Goal: Information Seeking & Learning: Learn about a topic

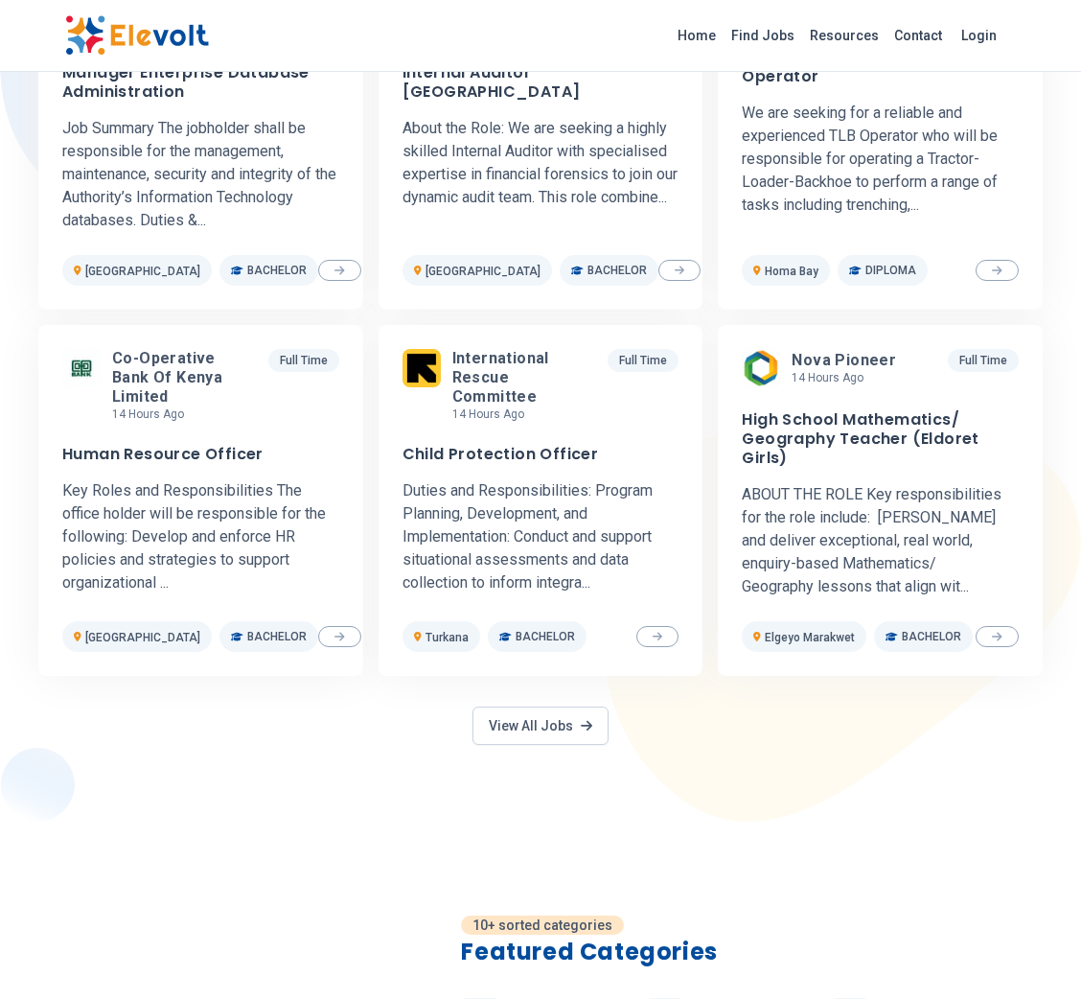
scroll to position [763, 0]
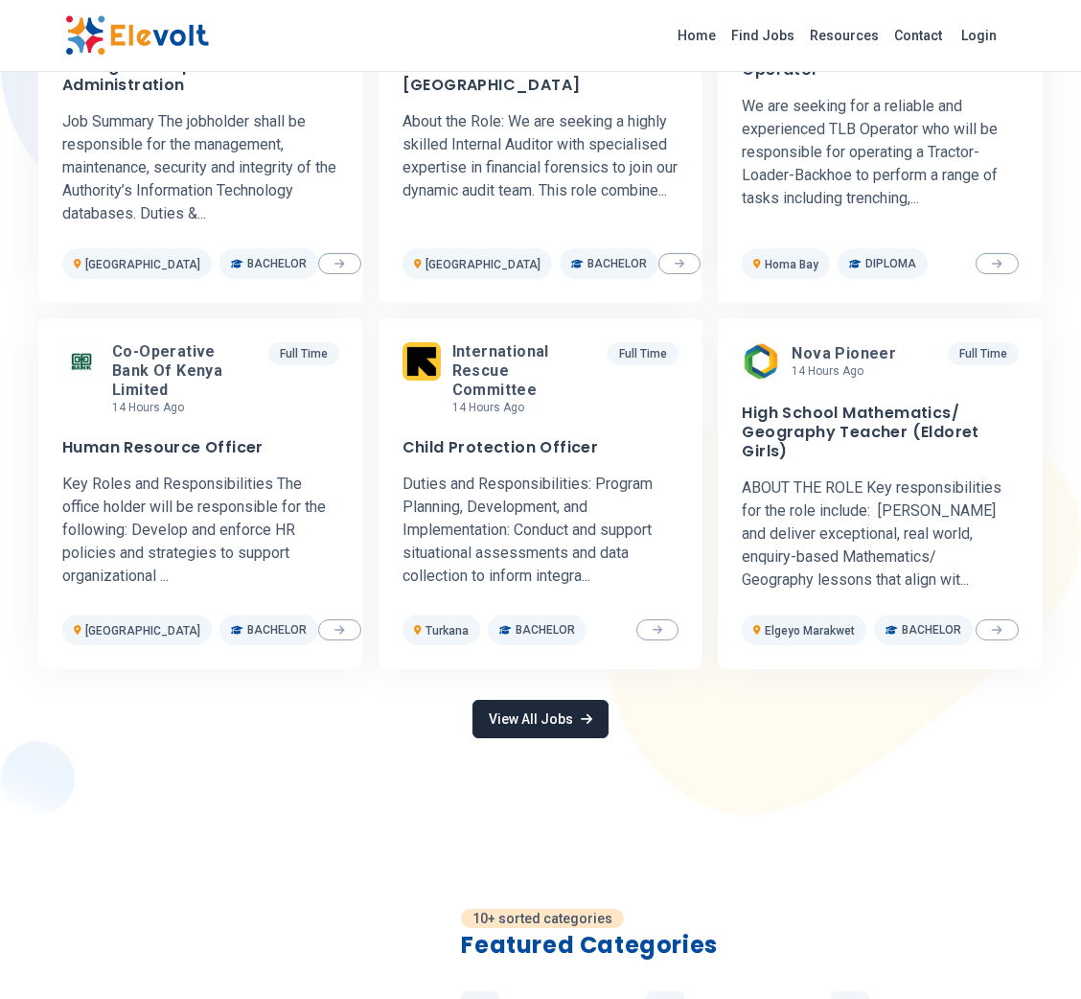
click at [596, 721] on link "View All Jobs" at bounding box center [540, 719] width 136 height 38
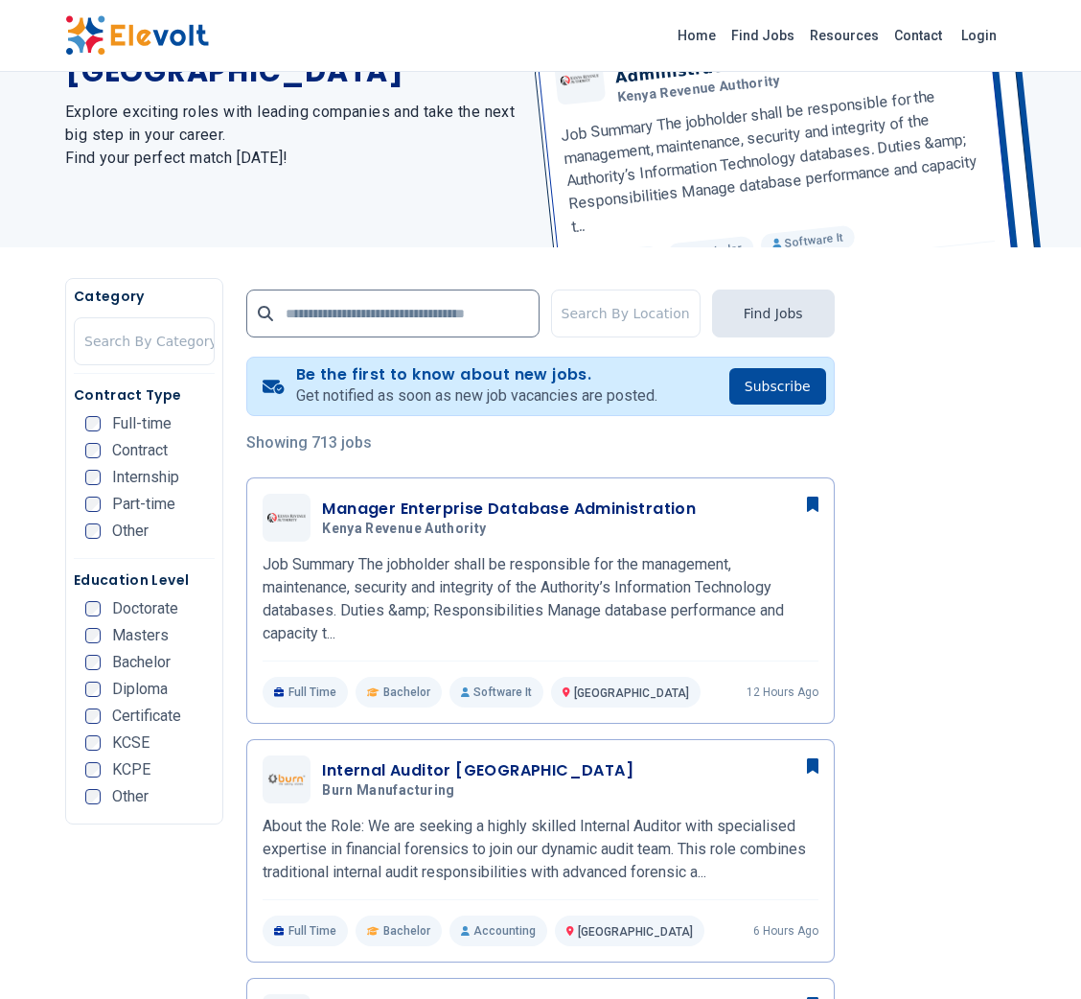
scroll to position [162, 0]
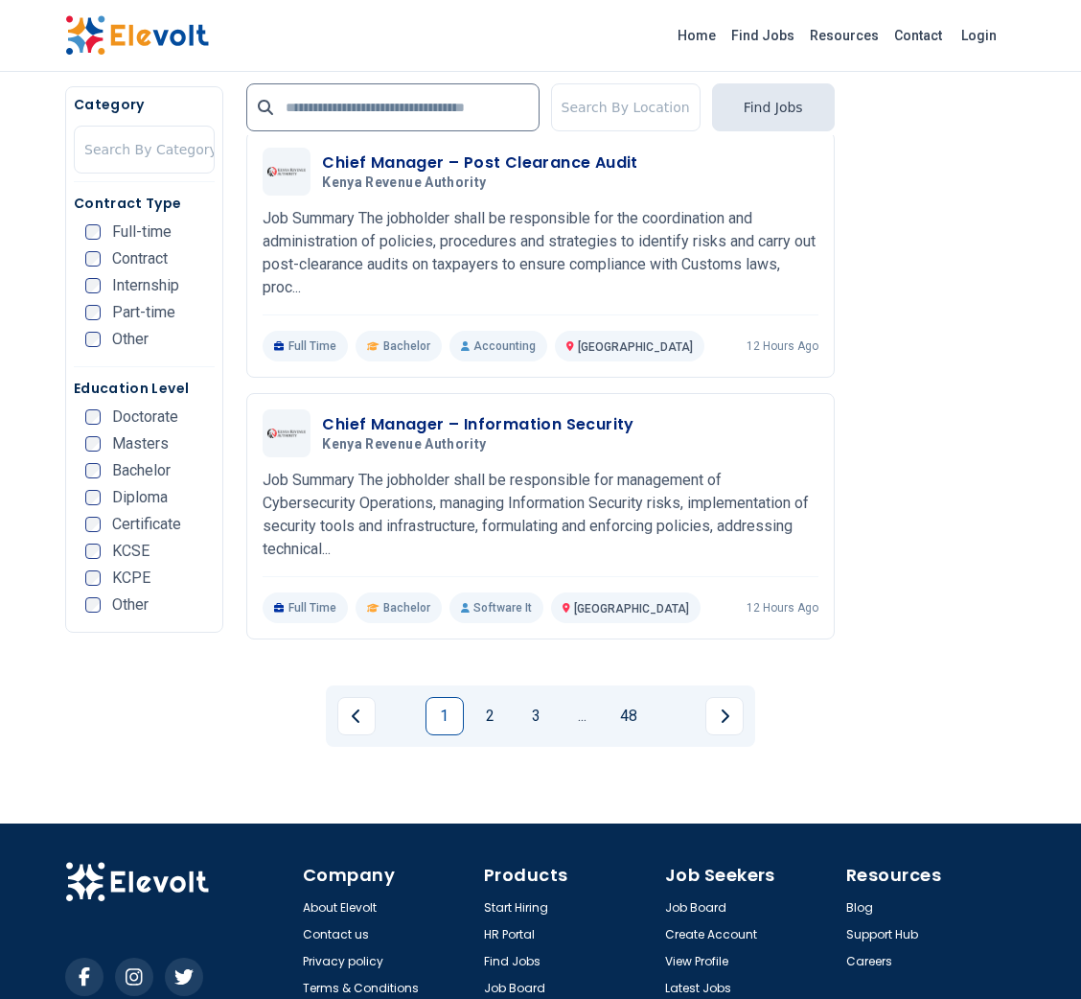
scroll to position [3823, 0]
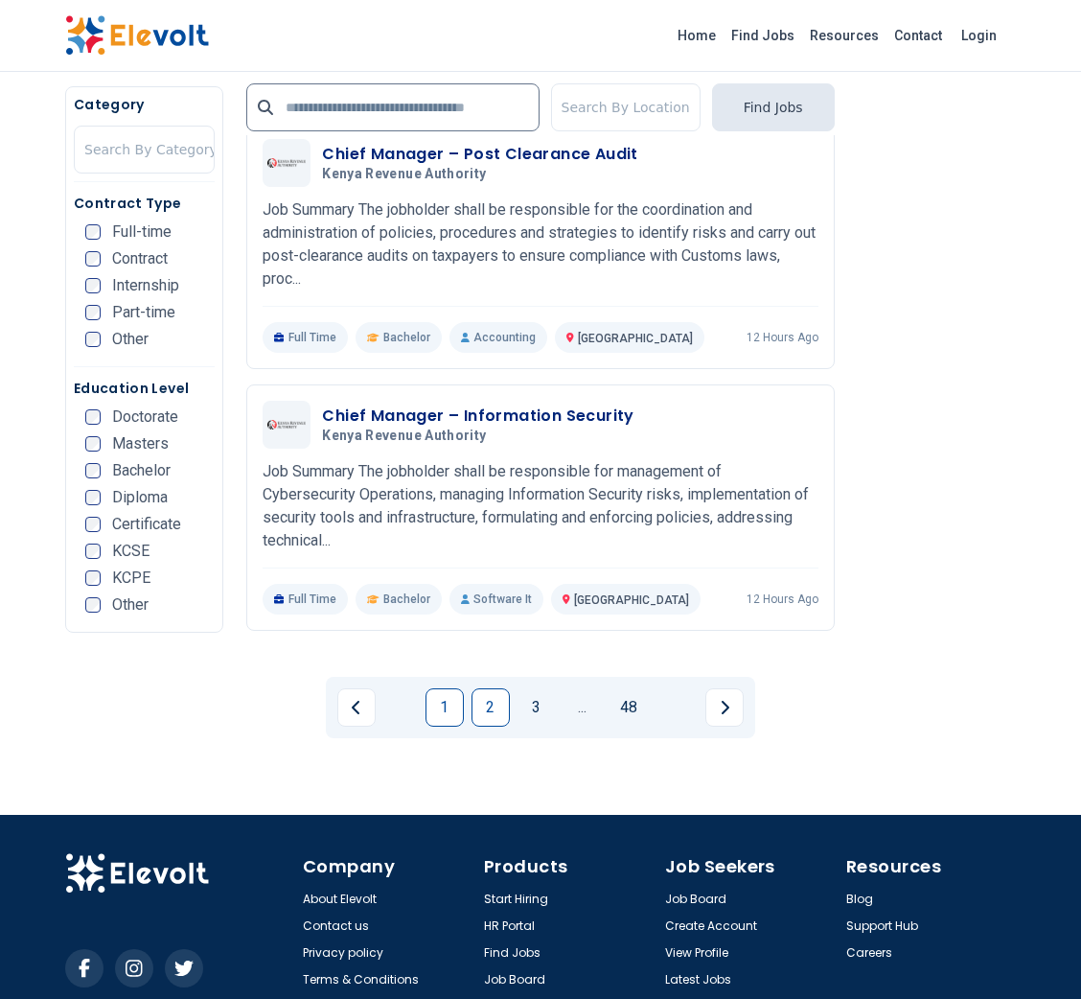
click at [493, 688] on link "2" at bounding box center [490, 707] width 38 height 38
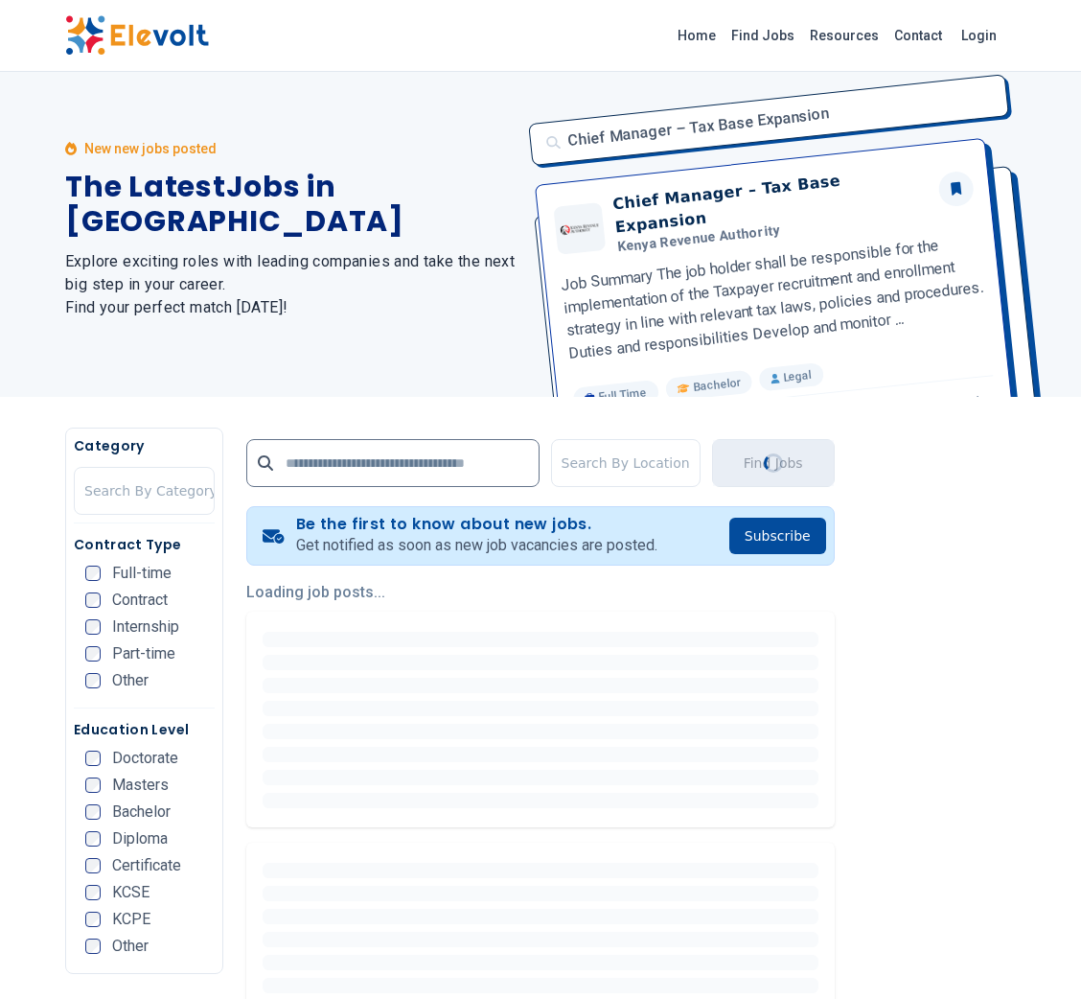
scroll to position [0, 0]
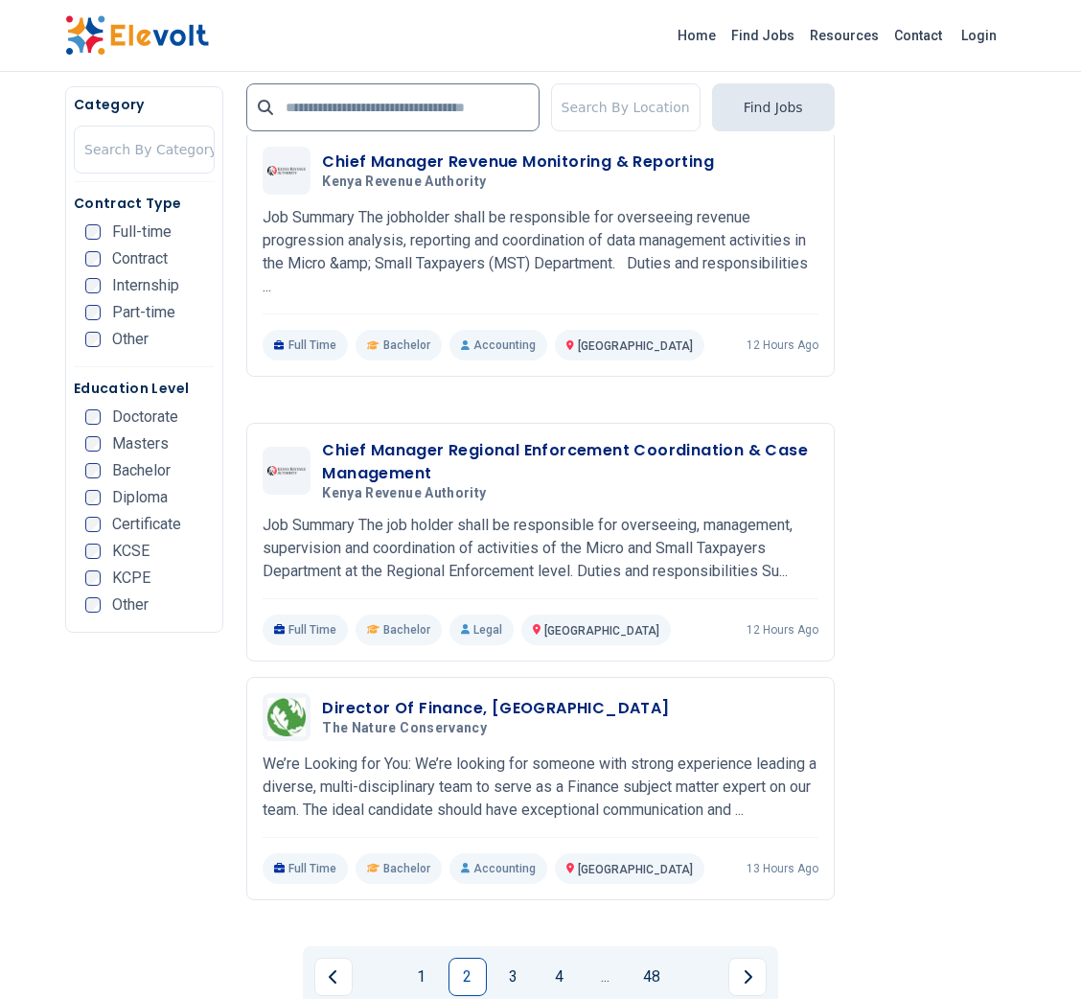
scroll to position [3688, 0]
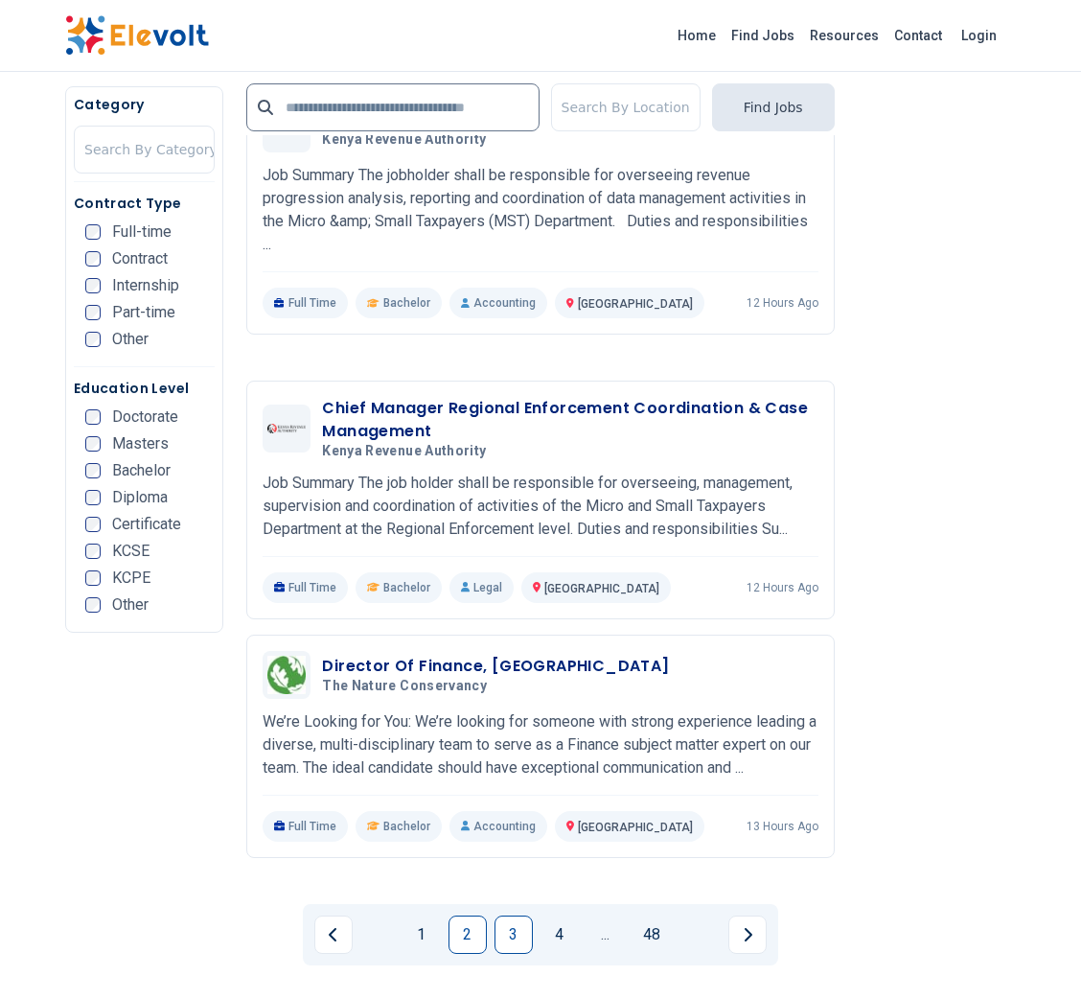
click at [508, 915] on link "3" at bounding box center [513, 934] width 38 height 38
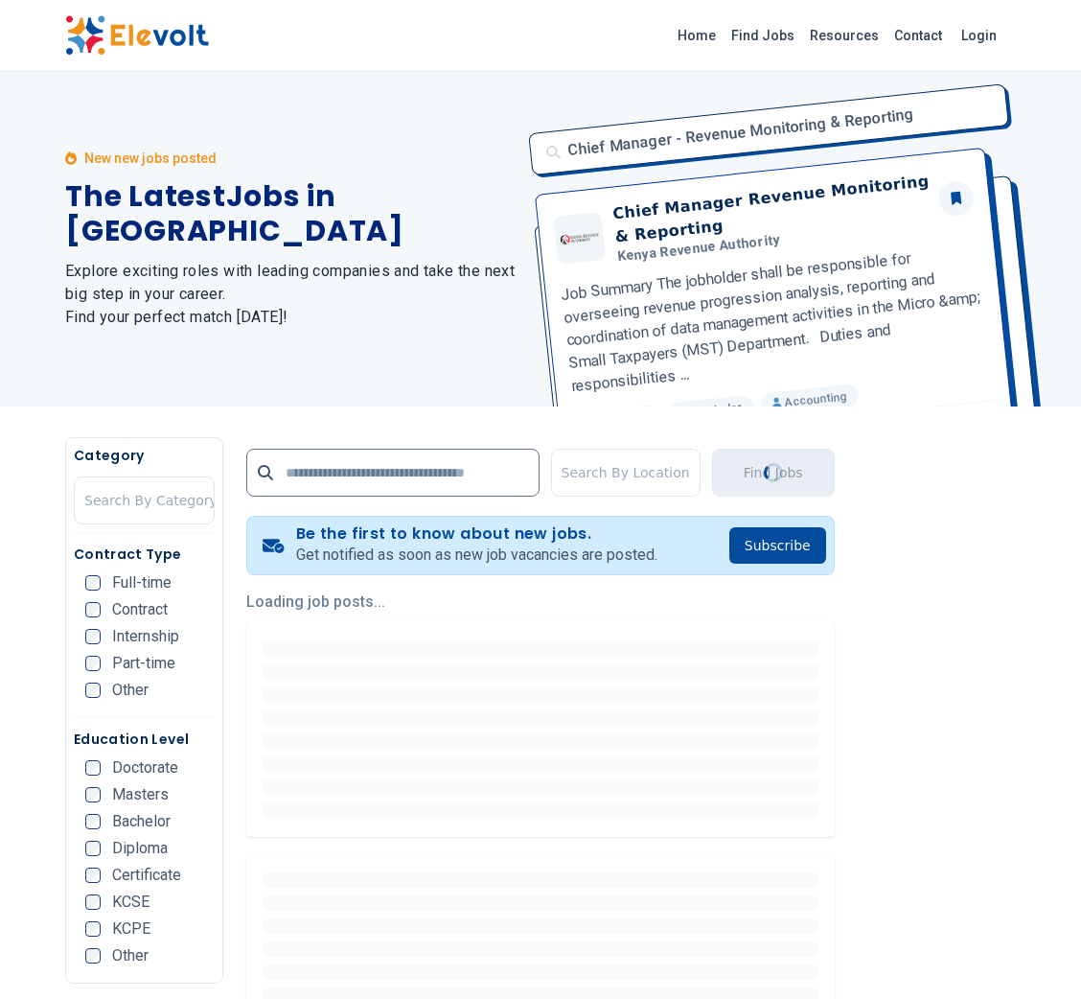
scroll to position [0, 0]
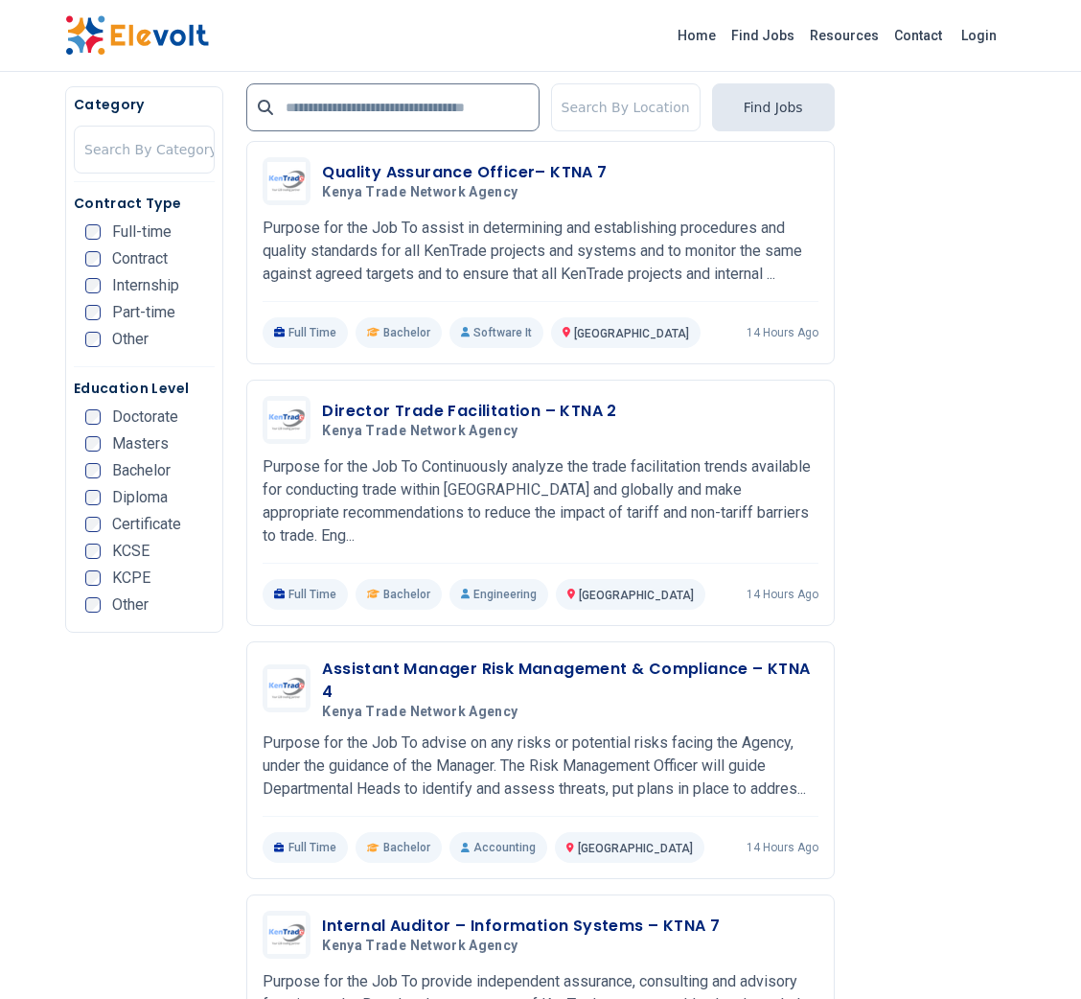
scroll to position [785, 0]
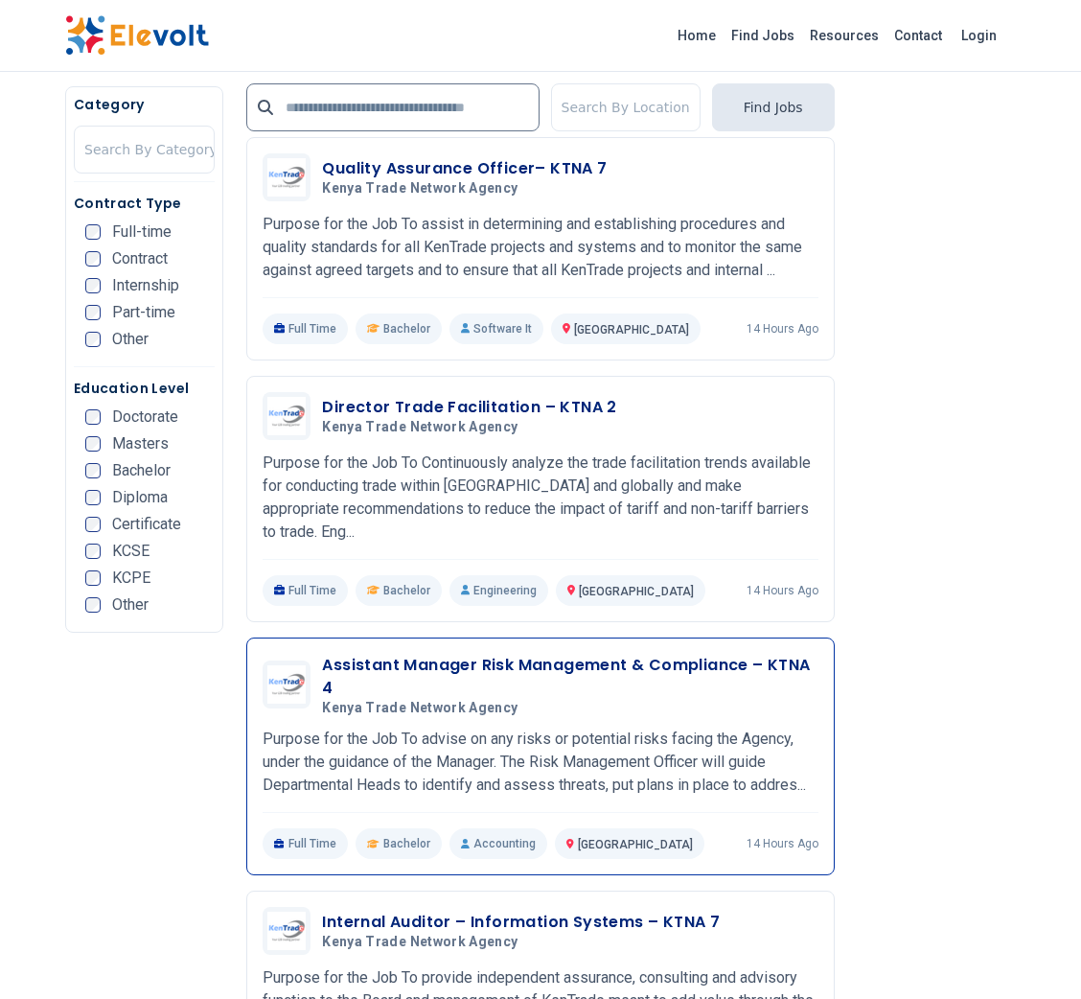
click at [624, 660] on h3 "Assistant Manager Risk Management & Compliance – KTNA 4" at bounding box center [569, 677] width 495 height 46
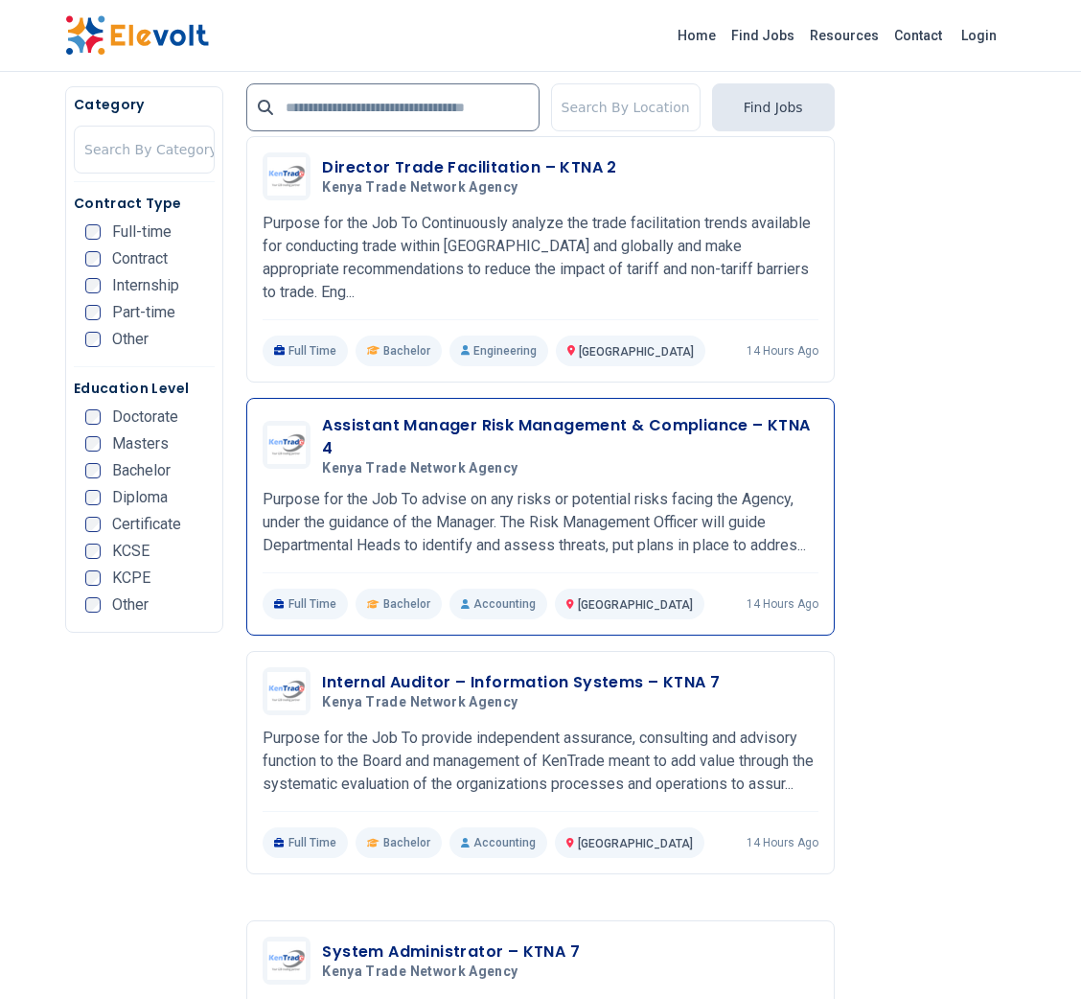
scroll to position [1026, 0]
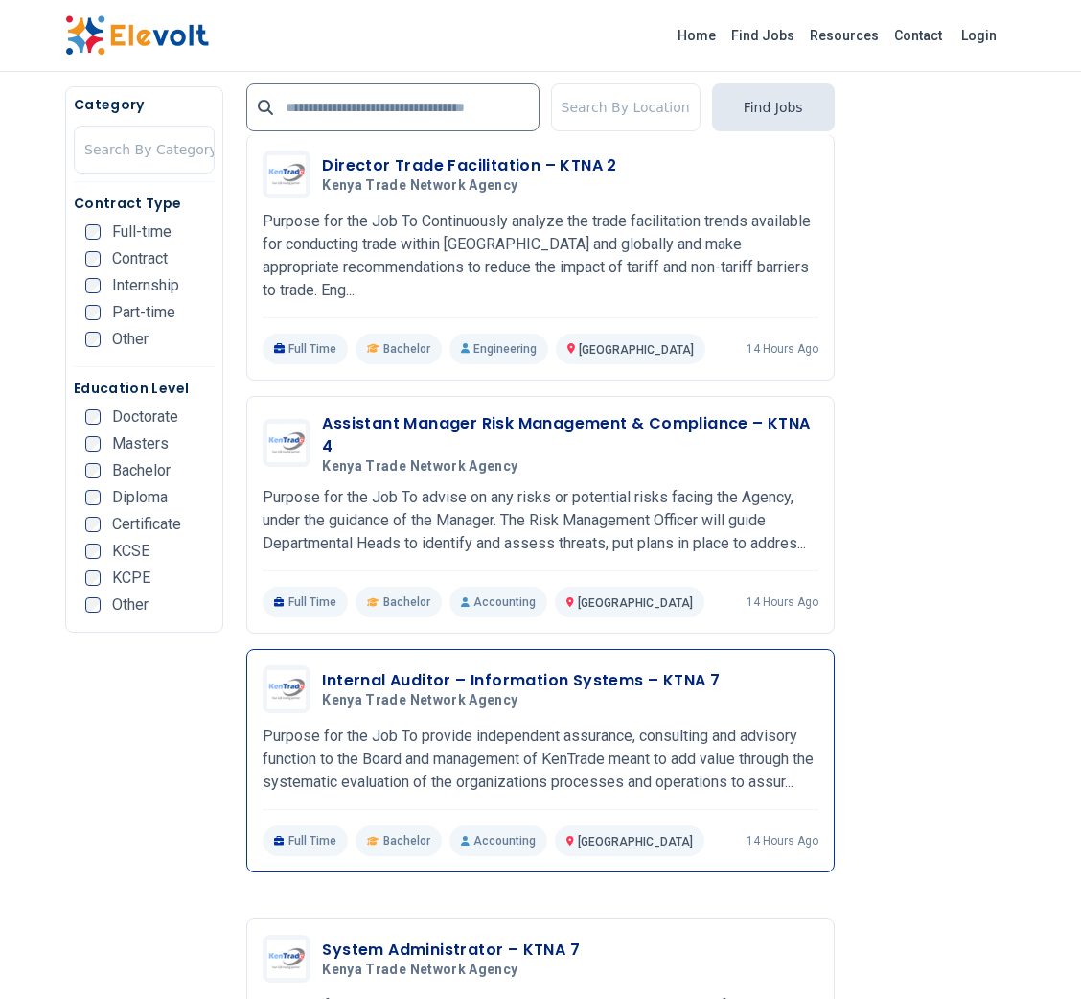
click at [616, 669] on h3 "Internal Auditor – Information Systems – KTNA 7" at bounding box center [521, 680] width 398 height 23
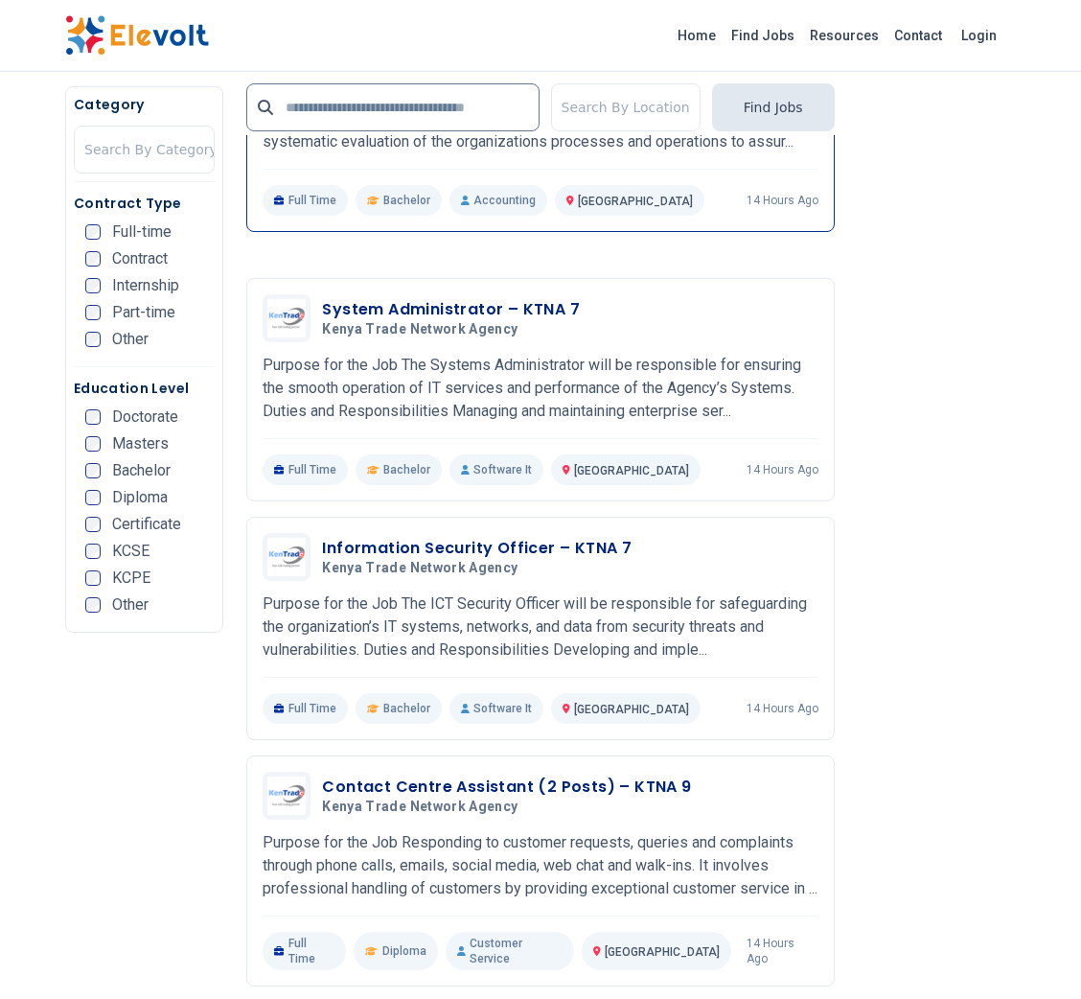
scroll to position [1671, 0]
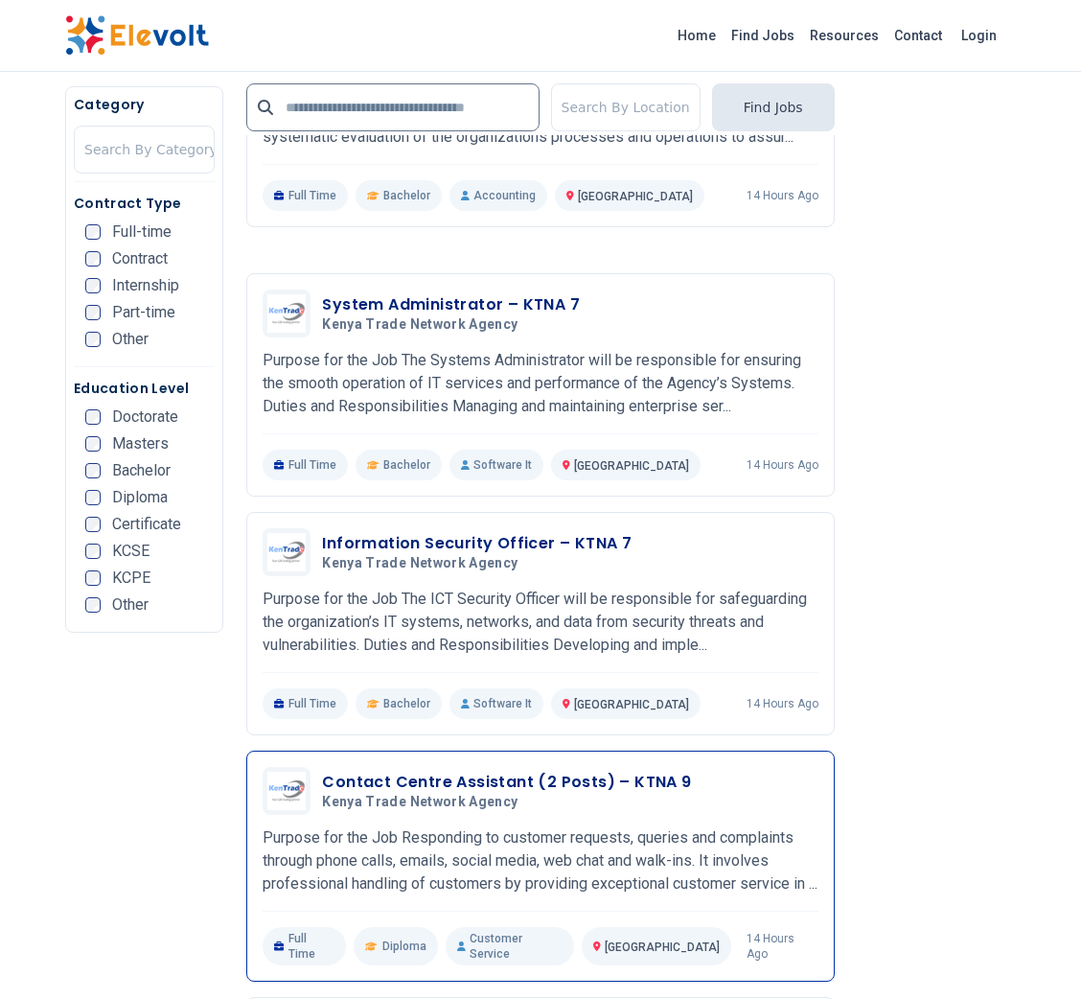
click at [574, 770] on h3 "Contact Centre Assistant (2 Posts) – KTNA 9" at bounding box center [506, 781] width 369 height 23
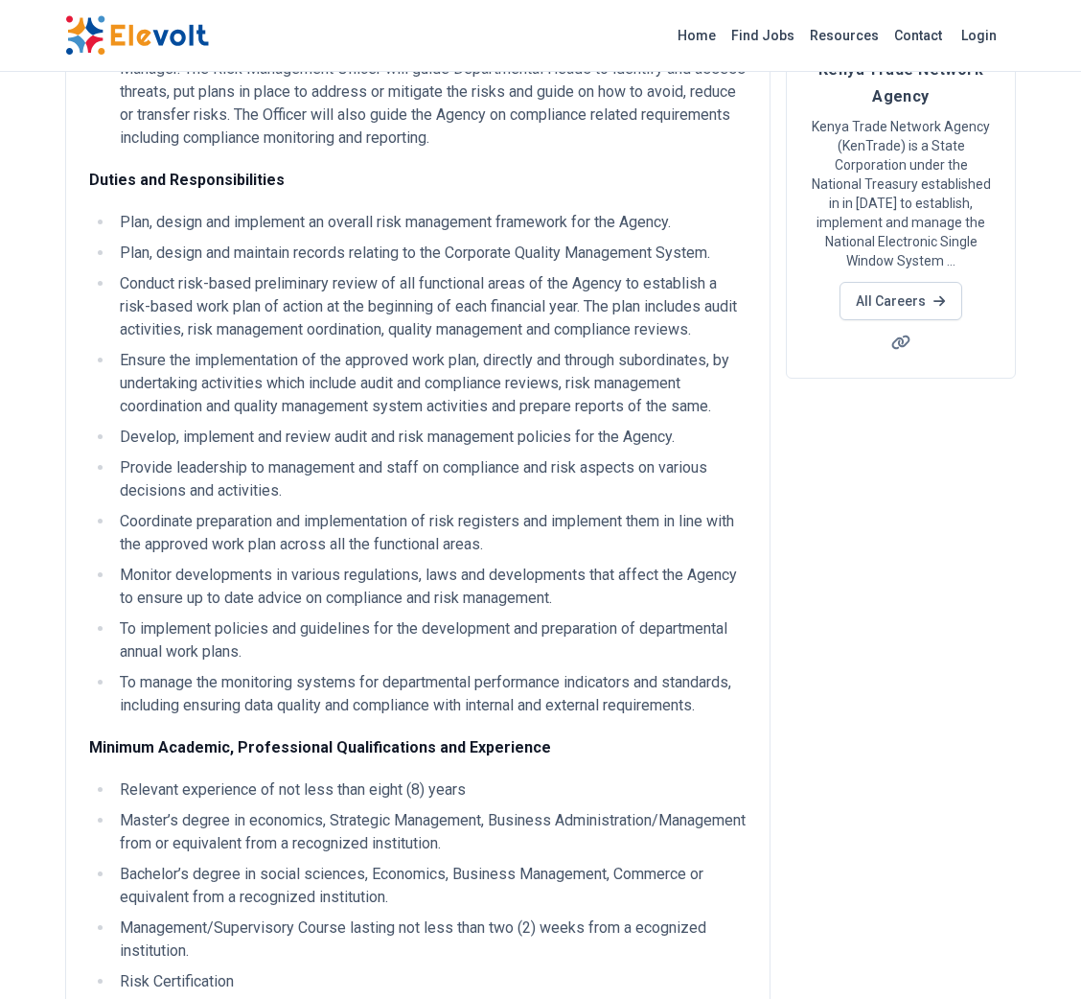
scroll to position [222, 0]
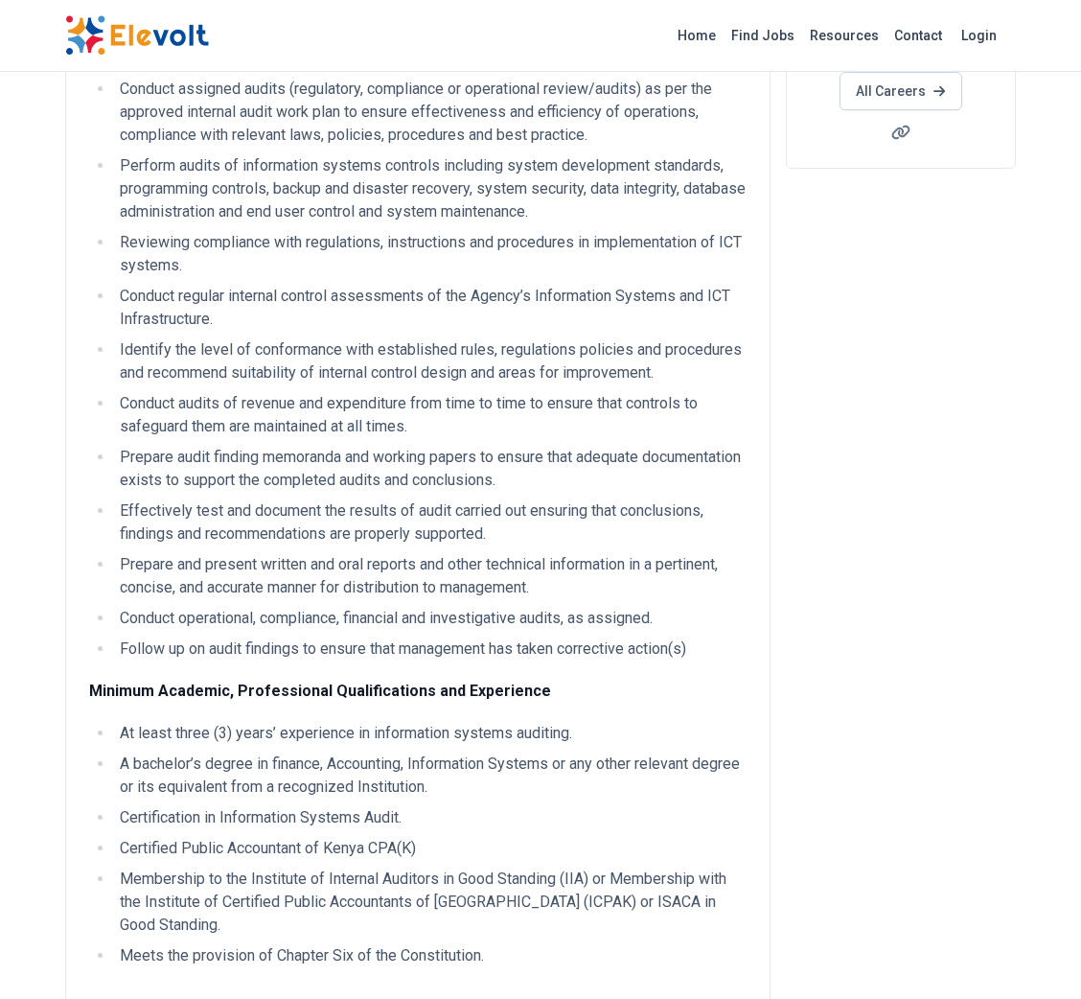
scroll to position [436, 0]
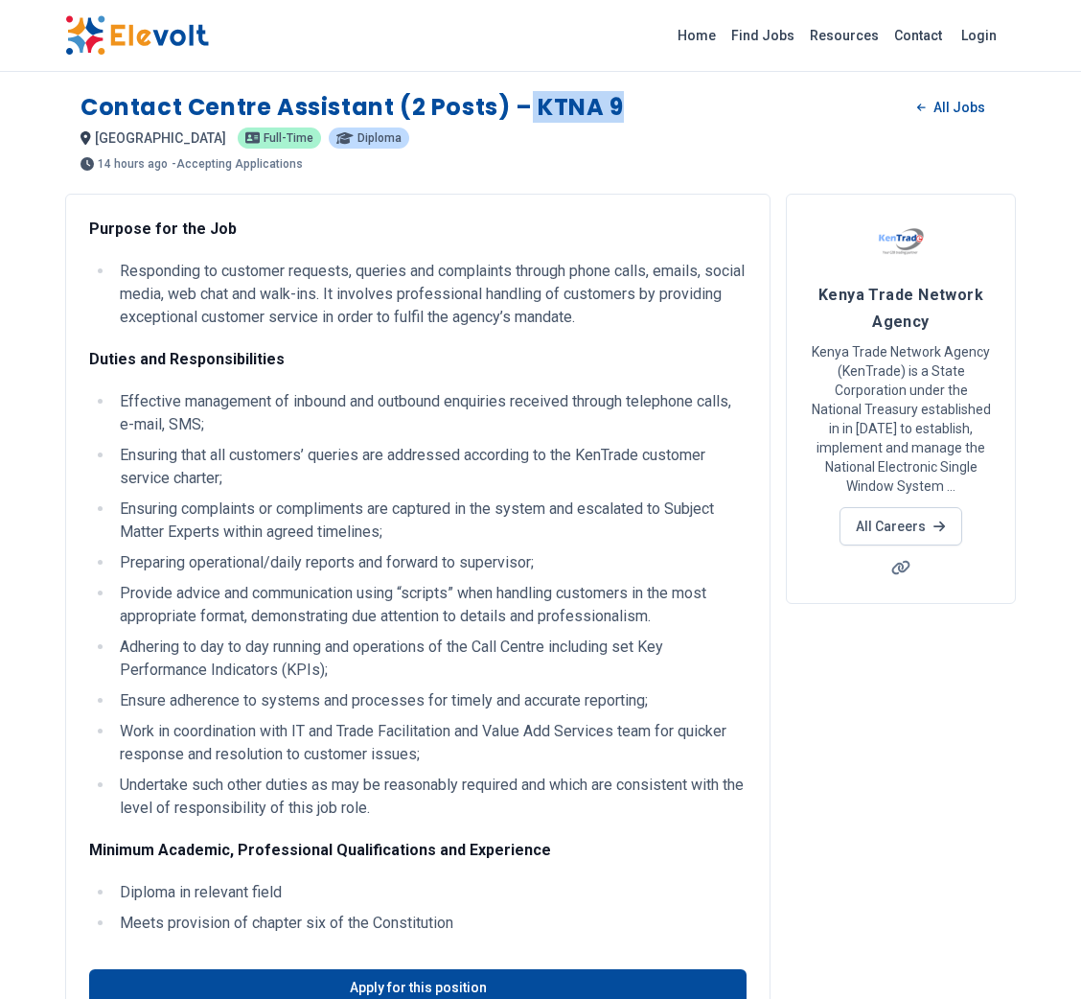
drag, startPoint x: 637, startPoint y: 105, endPoint x: 524, endPoint y: 103, distance: 113.1
click at [524, 103] on div "Contact Centre Assistant (2 posts) – KTNA 9 All Jobs" at bounding box center [540, 107] width 920 height 31
